Goal: Task Accomplishment & Management: Complete application form

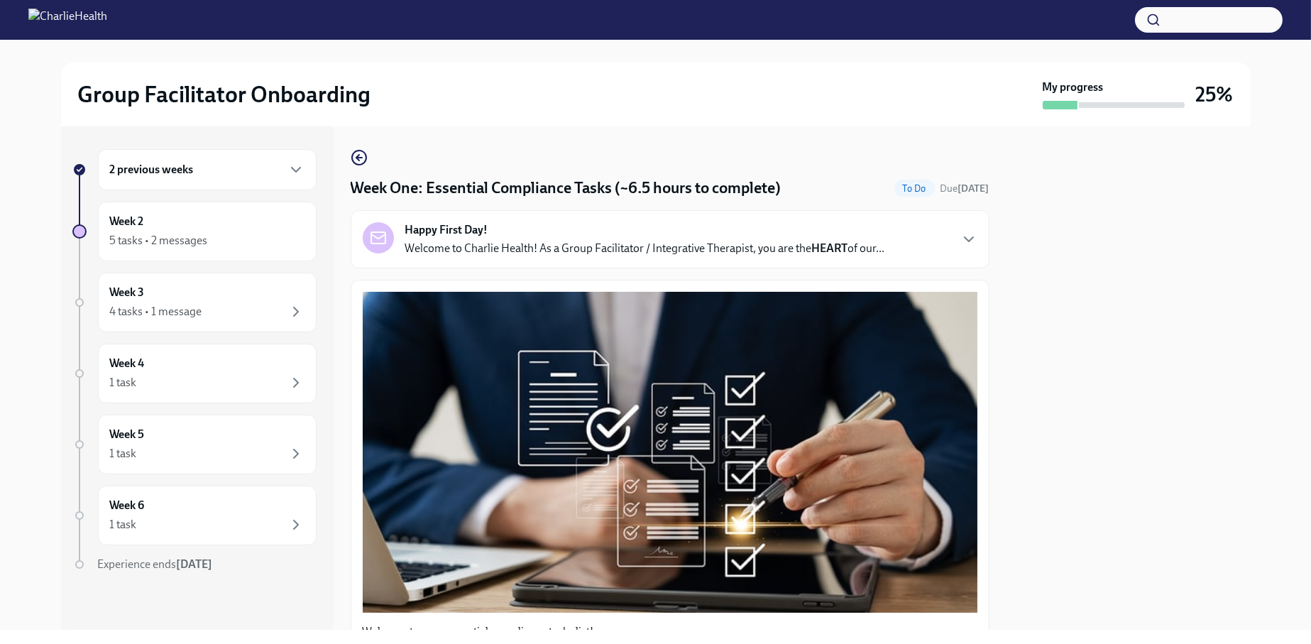
scroll to position [1349, 0]
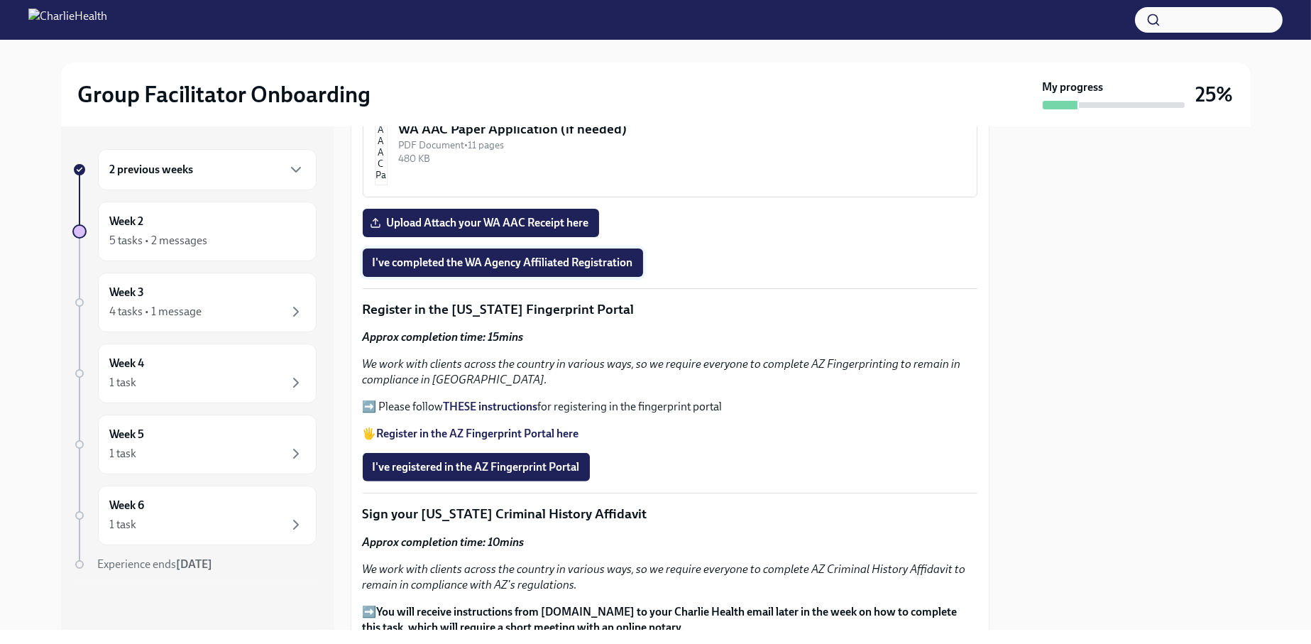
click at [503, 256] on span "I've completed the WA Agency Affiliated Registration" at bounding box center [503, 263] width 260 height 14
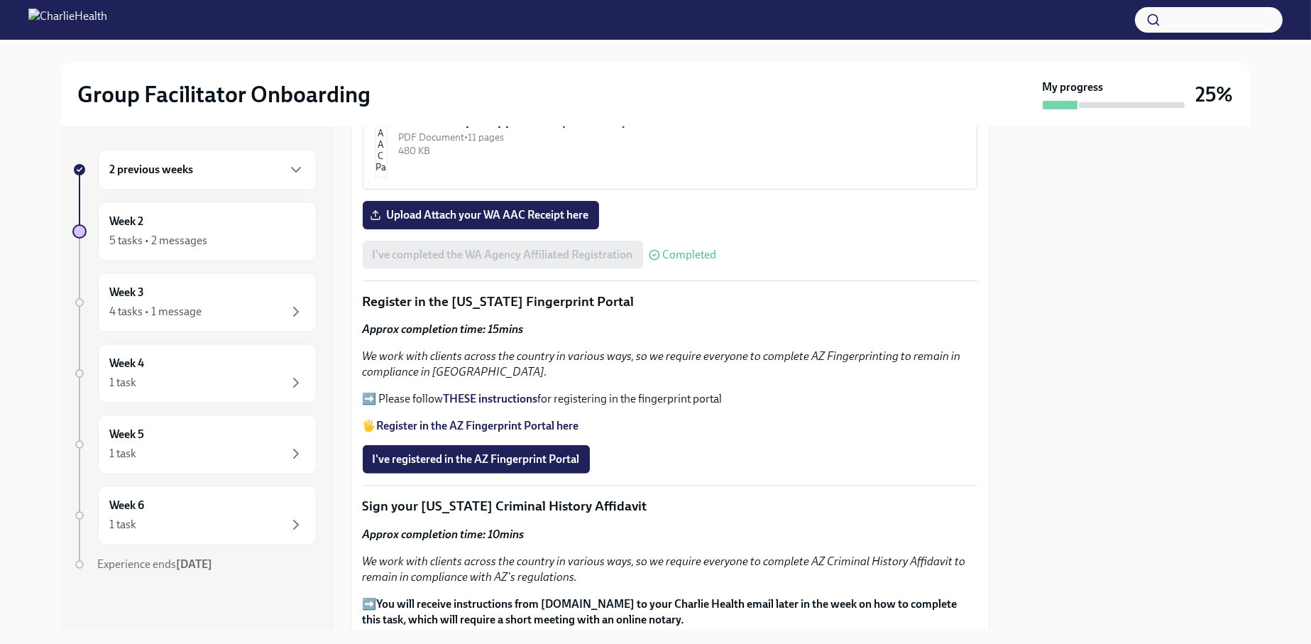
scroll to position [1490, 0]
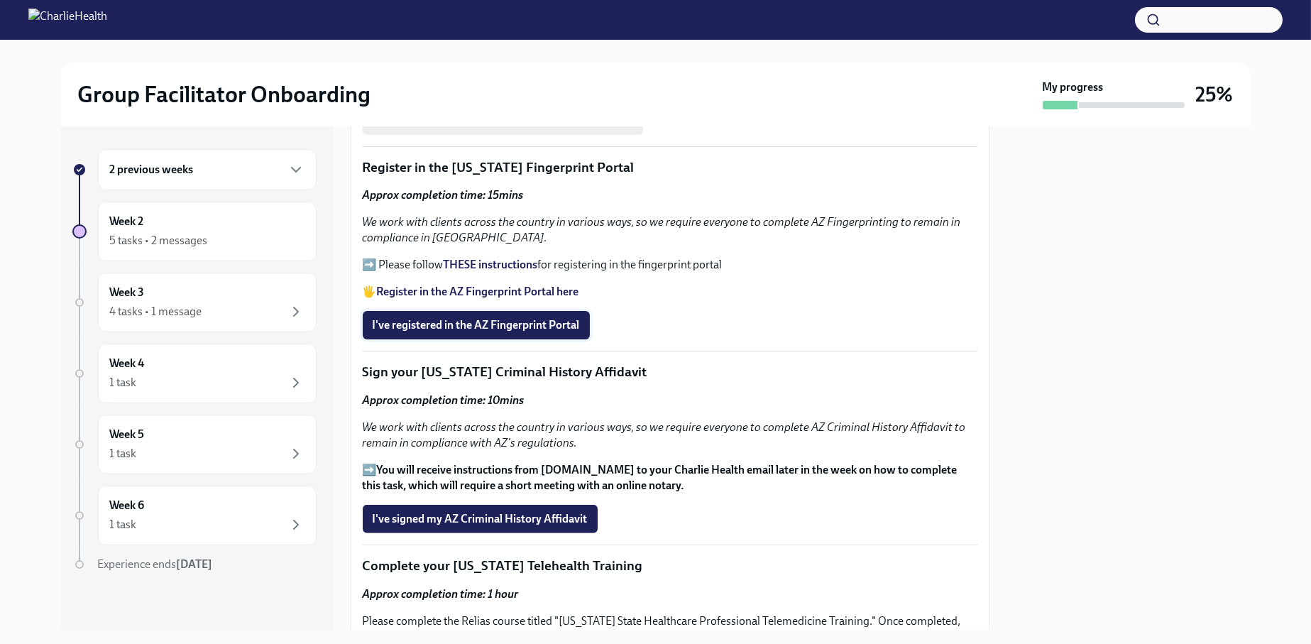
click at [461, 319] on span "I've registered in the AZ Fingerprint Portal" at bounding box center [476, 325] width 207 height 14
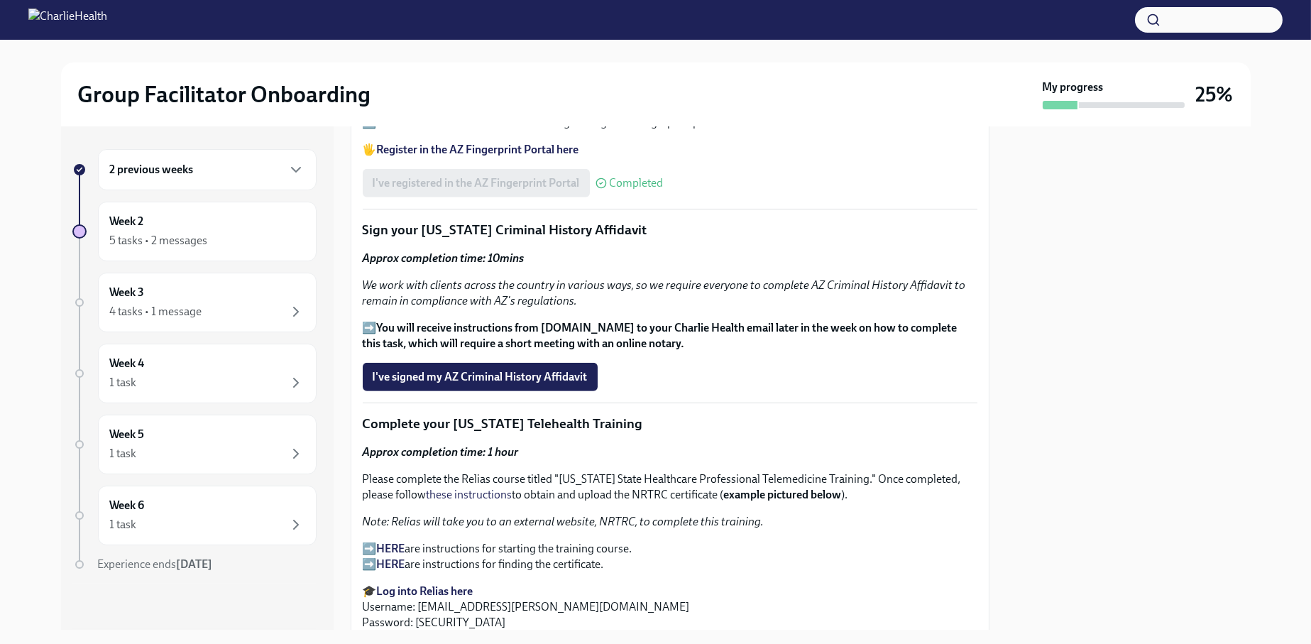
scroll to position [1632, 0]
click at [446, 363] on button "I've signed my AZ Criminal History Affidavit" at bounding box center [480, 377] width 235 height 28
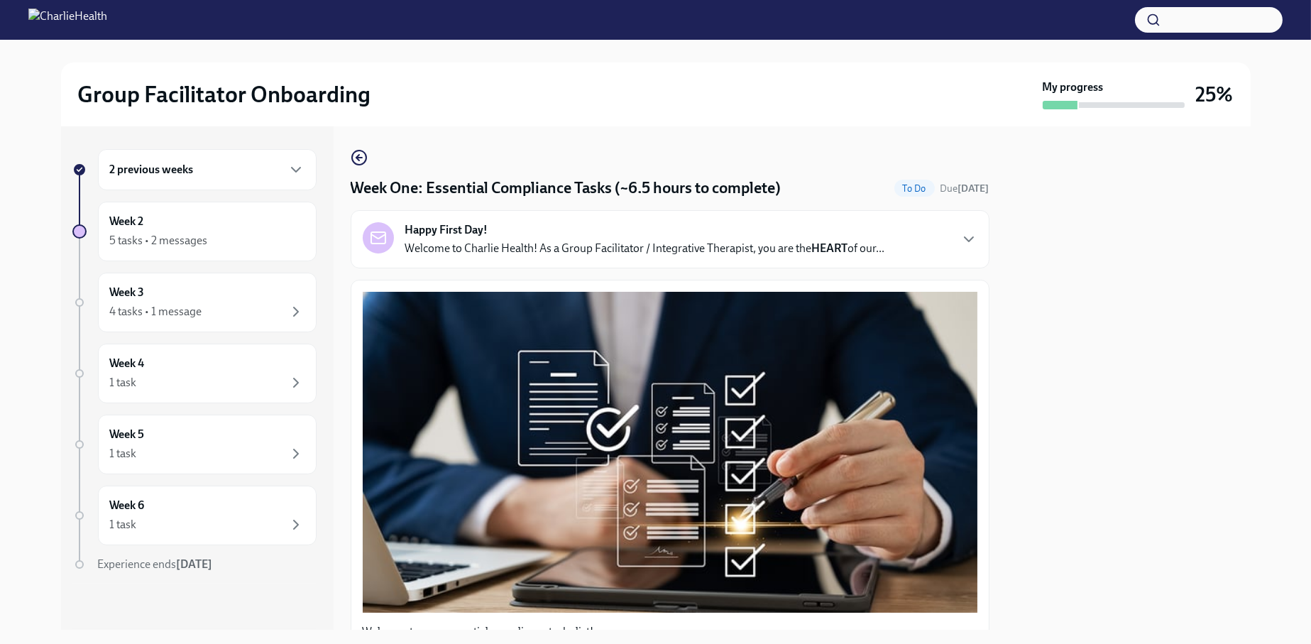
click at [266, 169] on div "2 previous weeks" at bounding box center [207, 169] width 194 height 17
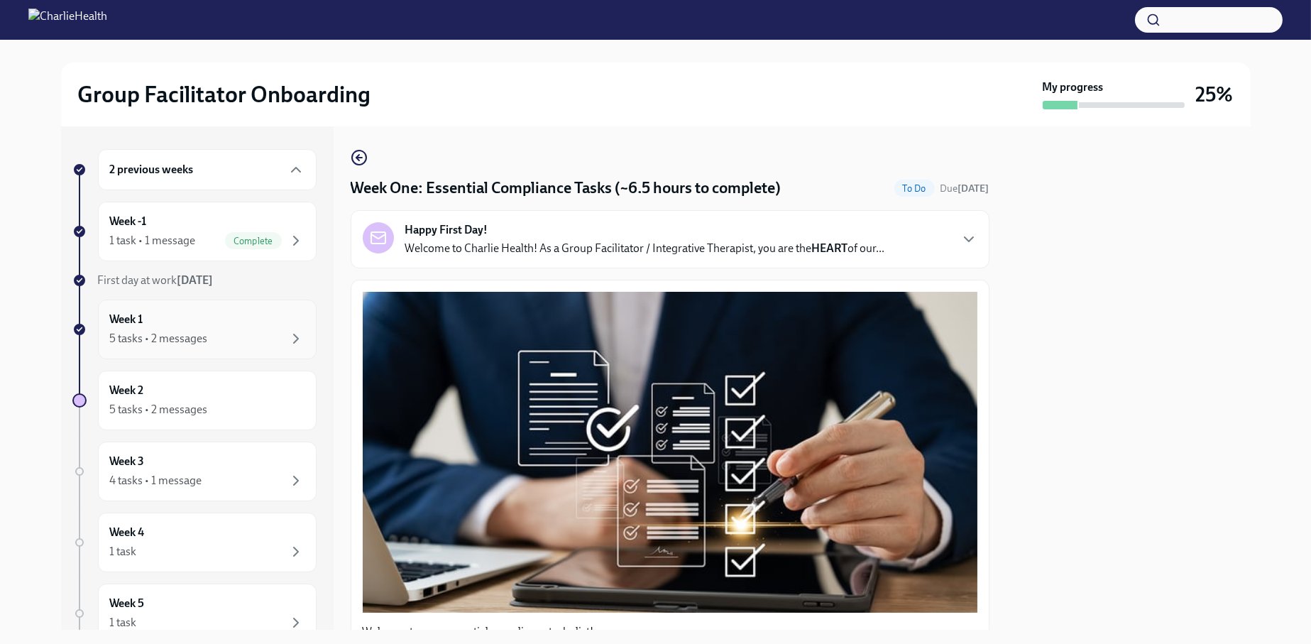
click at [238, 329] on div "Week 1 5 tasks • 2 messages" at bounding box center [207, 329] width 194 height 35
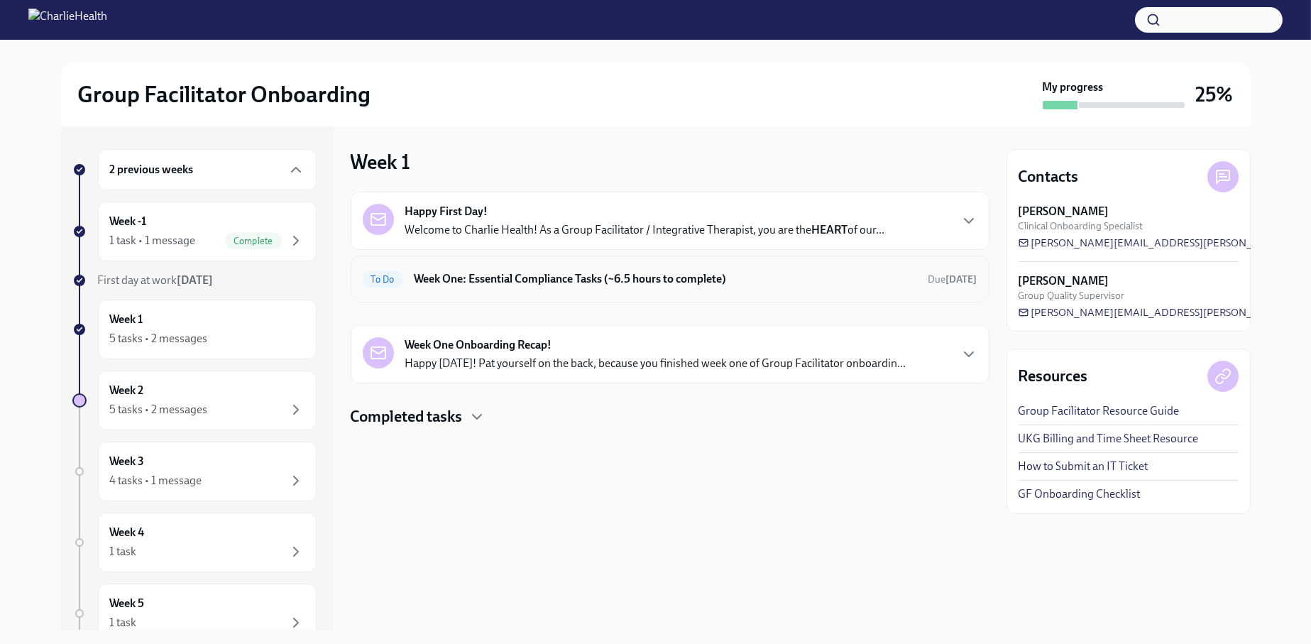
click at [768, 285] on h6 "Week One: Essential Compliance Tasks (~6.5 hours to complete)" at bounding box center [665, 279] width 503 height 16
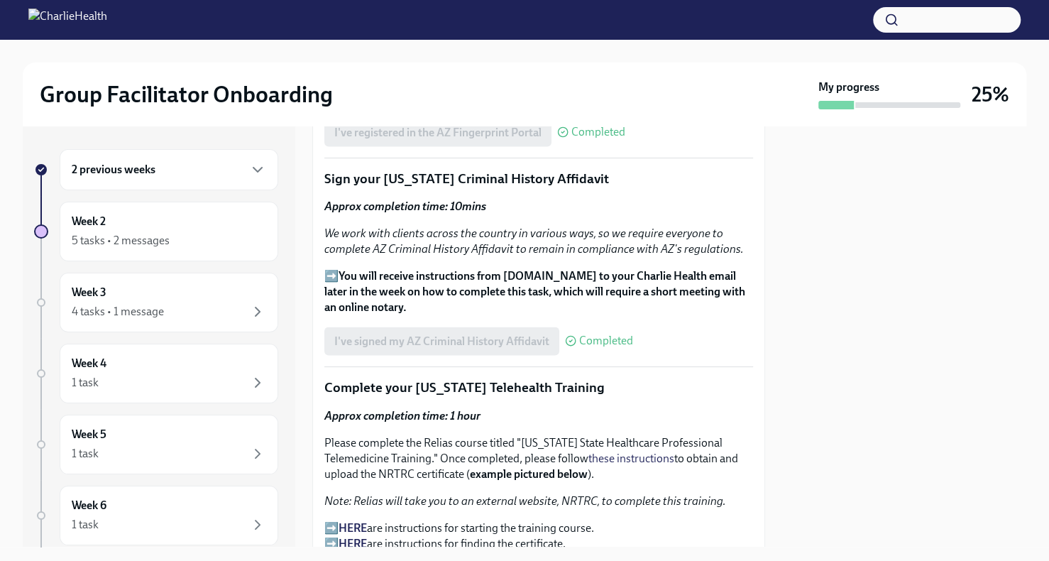
scroll to position [1826, 0]
